Goal: Information Seeking & Learning: Learn about a topic

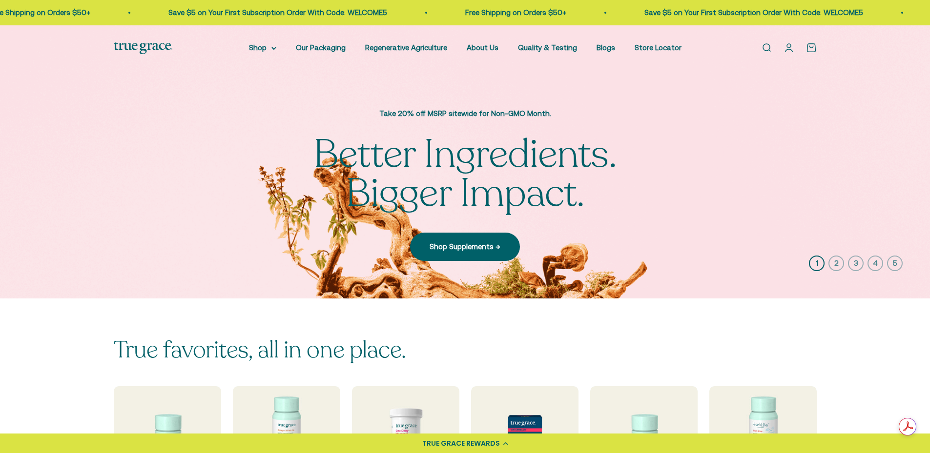
click at [481, 52] on li "About Us" at bounding box center [482, 48] width 32 height 12
click at [485, 48] on link "About Us" at bounding box center [482, 47] width 32 height 8
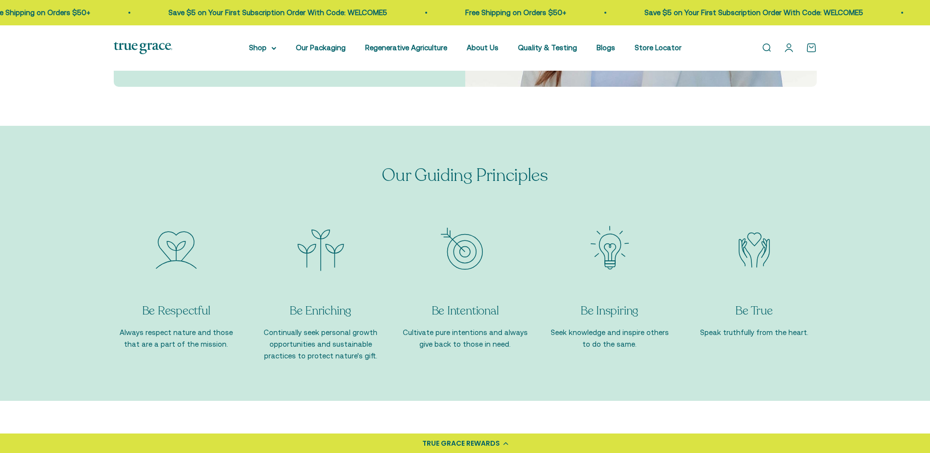
scroll to position [833, 0]
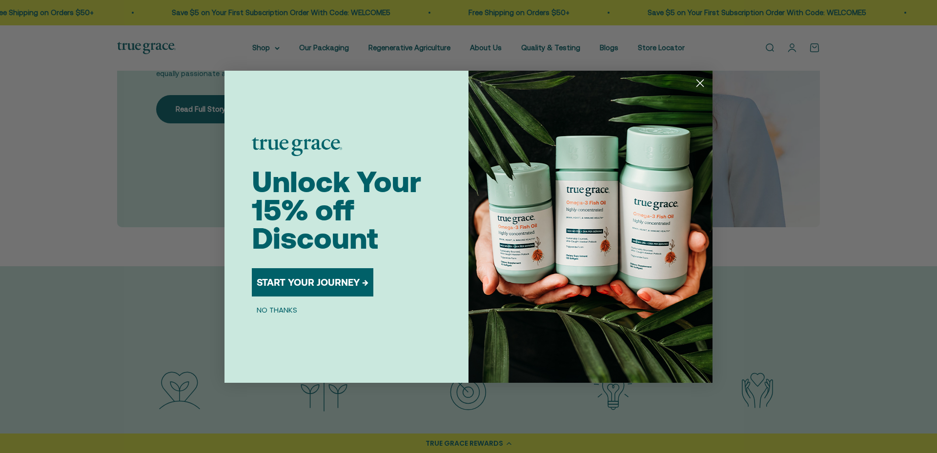
click at [204, 110] on div "Close dialog Unlock Your 15% off Discount START YOUR JOURNEY → NO THANKS Submit" at bounding box center [468, 226] width 937 height 453
click at [694, 83] on circle "Close dialog" at bounding box center [700, 83] width 16 height 16
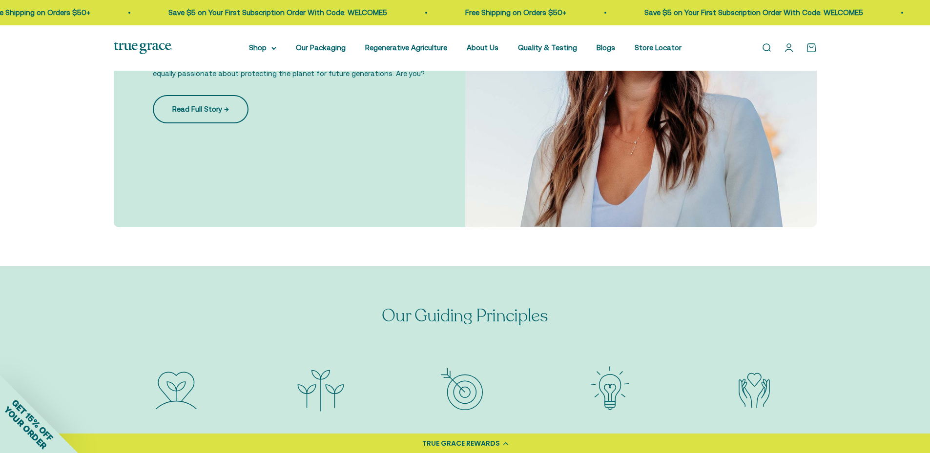
click at [196, 102] on link "Read Full Story →" at bounding box center [201, 109] width 96 height 28
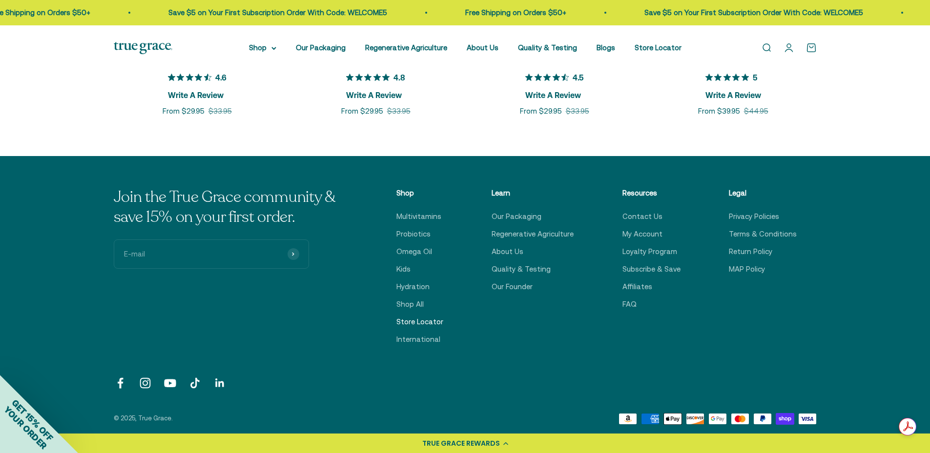
scroll to position [1709, 0]
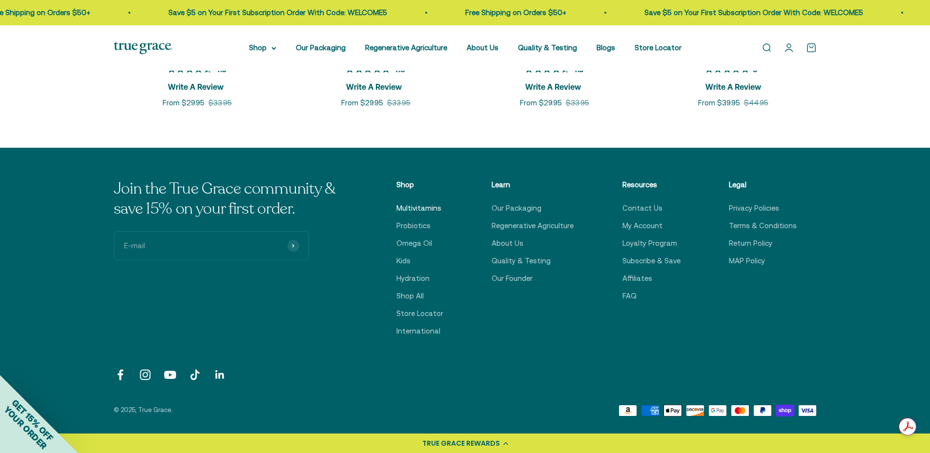
click at [418, 203] on link "Multivitamins" at bounding box center [418, 209] width 45 height 12
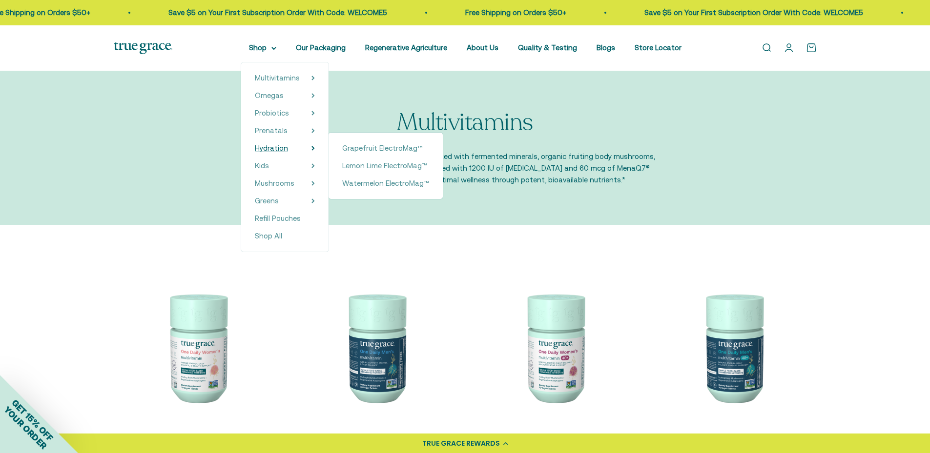
click at [288, 147] on span "Hydration" at bounding box center [271, 148] width 33 height 8
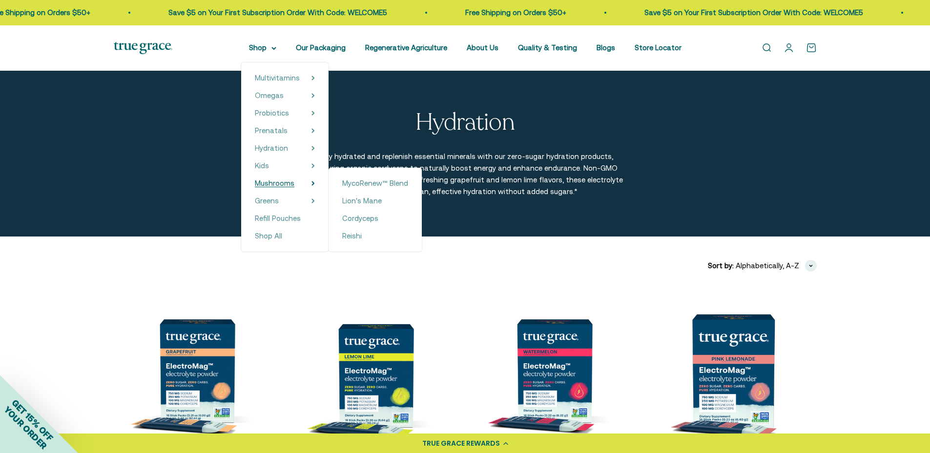
click at [292, 184] on span "Mushrooms" at bounding box center [275, 183] width 40 height 8
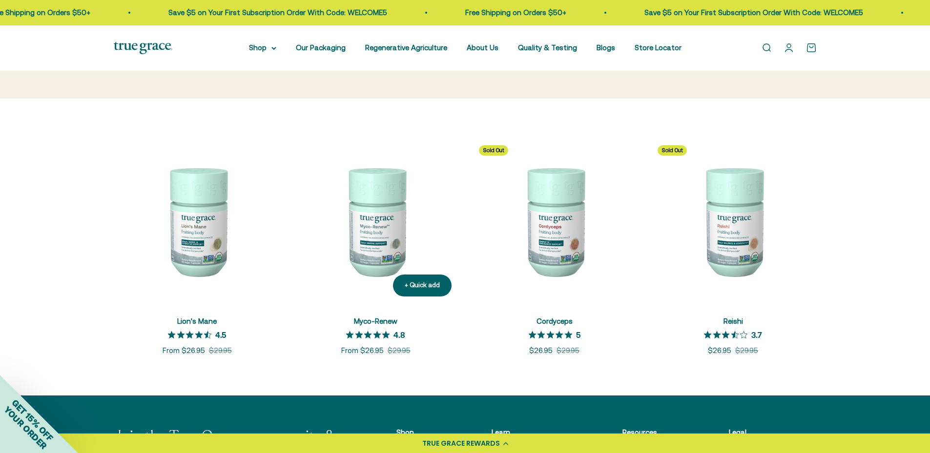
scroll to position [147, 0]
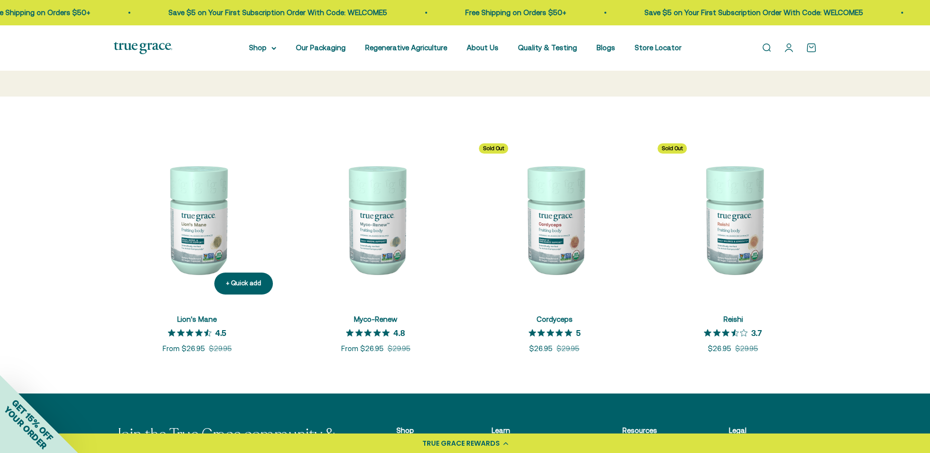
click at [179, 233] on img at bounding box center [197, 219] width 167 height 167
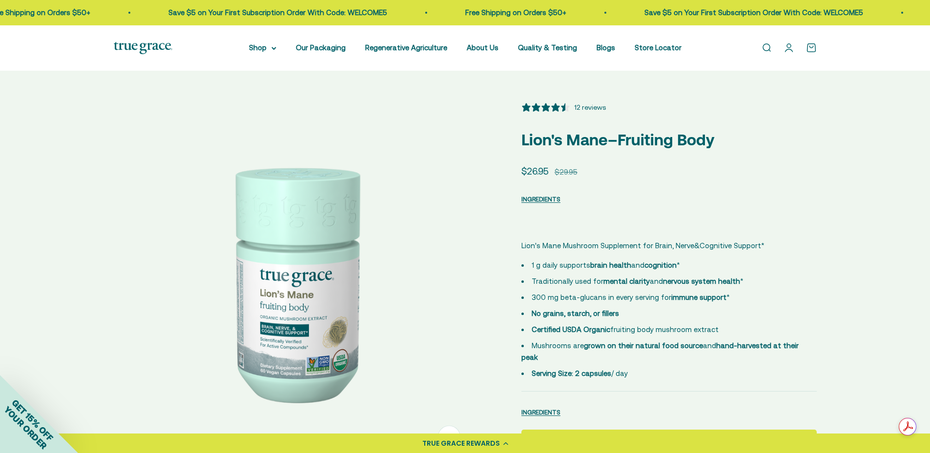
select select "3"
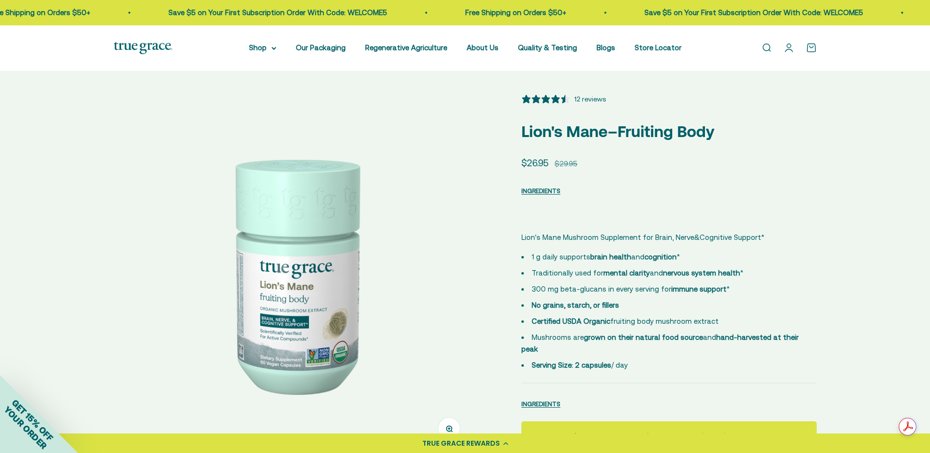
scroll to position [10, 0]
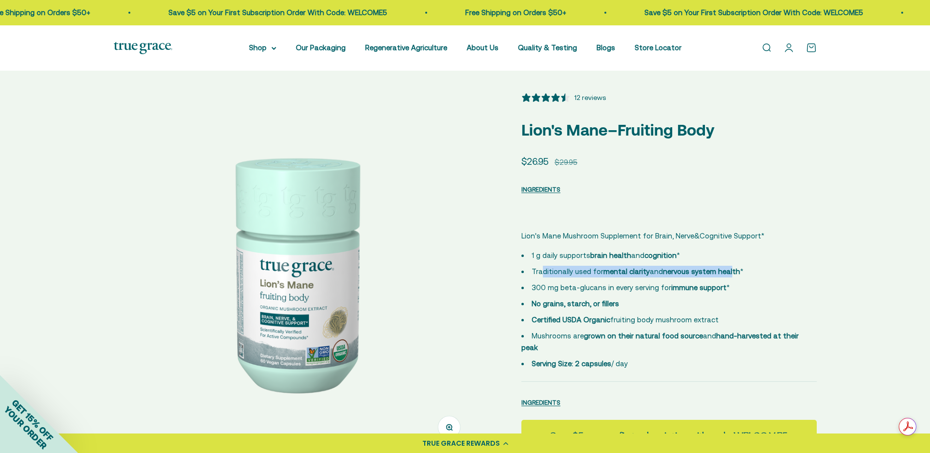
drag, startPoint x: 543, startPoint y: 267, endPoint x: 728, endPoint y: 278, distance: 185.3
click at [728, 278] on li "Traditionally used for mental clarity and nervous system health *" at bounding box center [668, 272] width 295 height 12
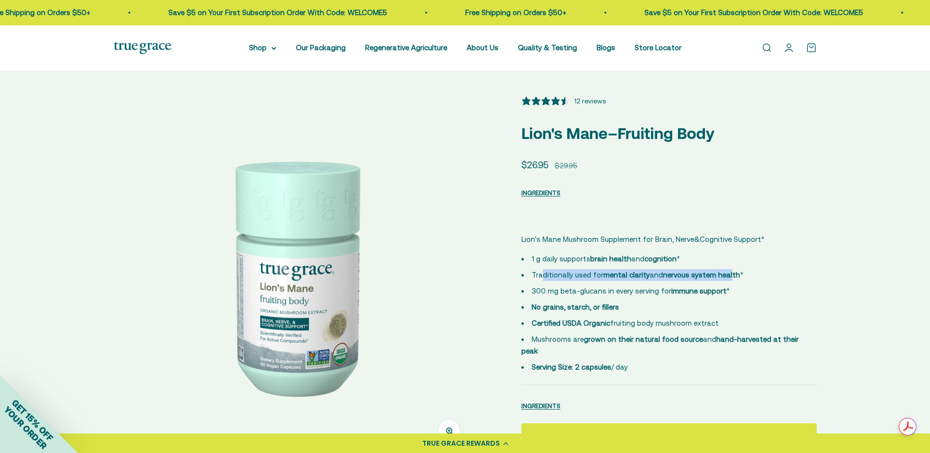
scroll to position [0, 0]
